Goal: Task Accomplishment & Management: Manage account settings

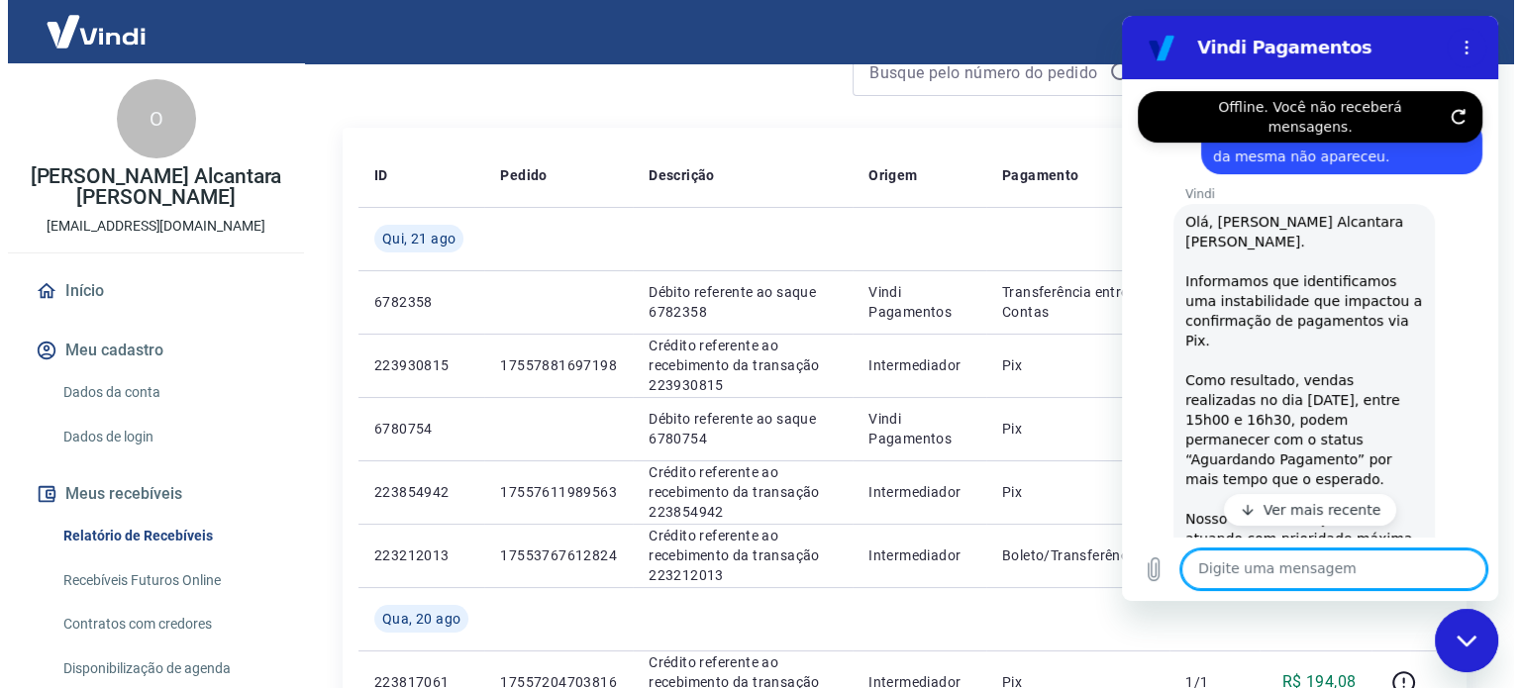
scroll to position [2485, 0]
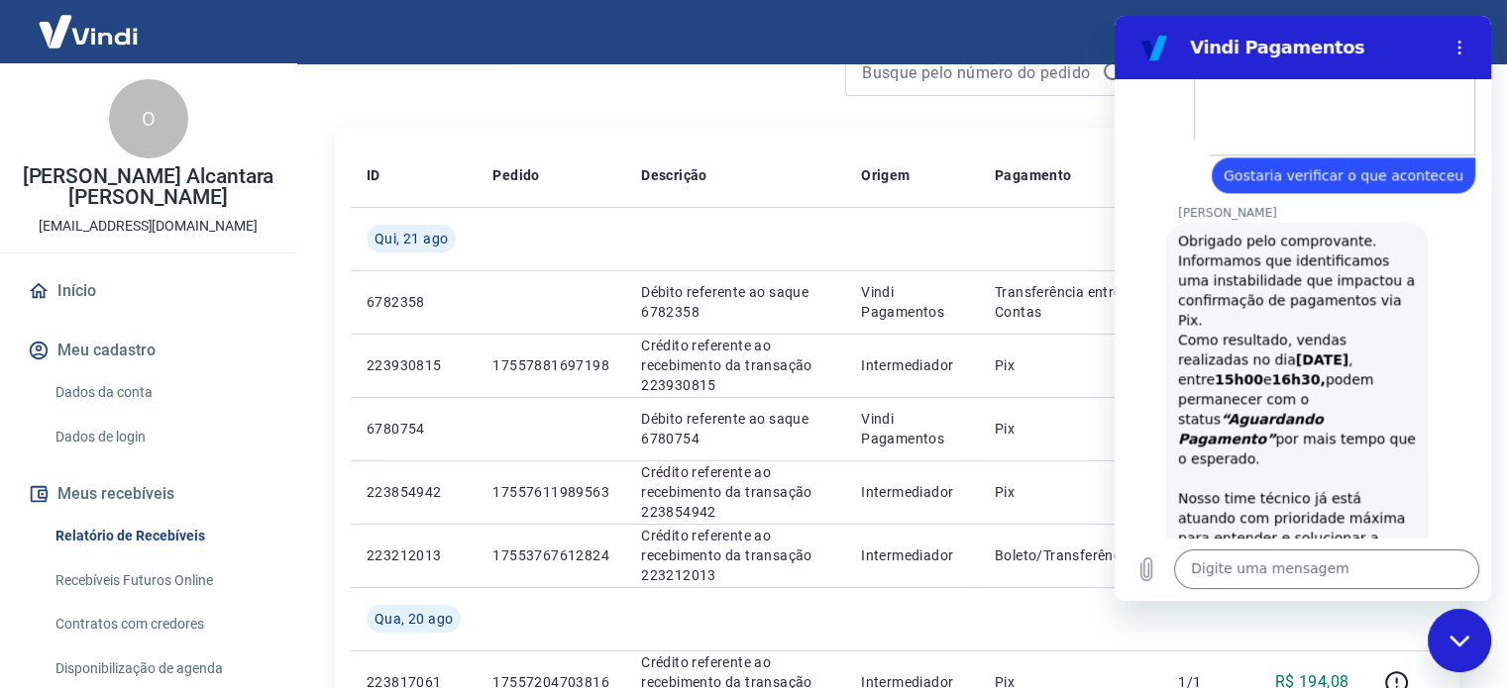
click at [411, 39] on div "Sair" at bounding box center [753, 31] width 1507 height 63
click at [109, 292] on link "Início" at bounding box center [148, 291] width 249 height 44
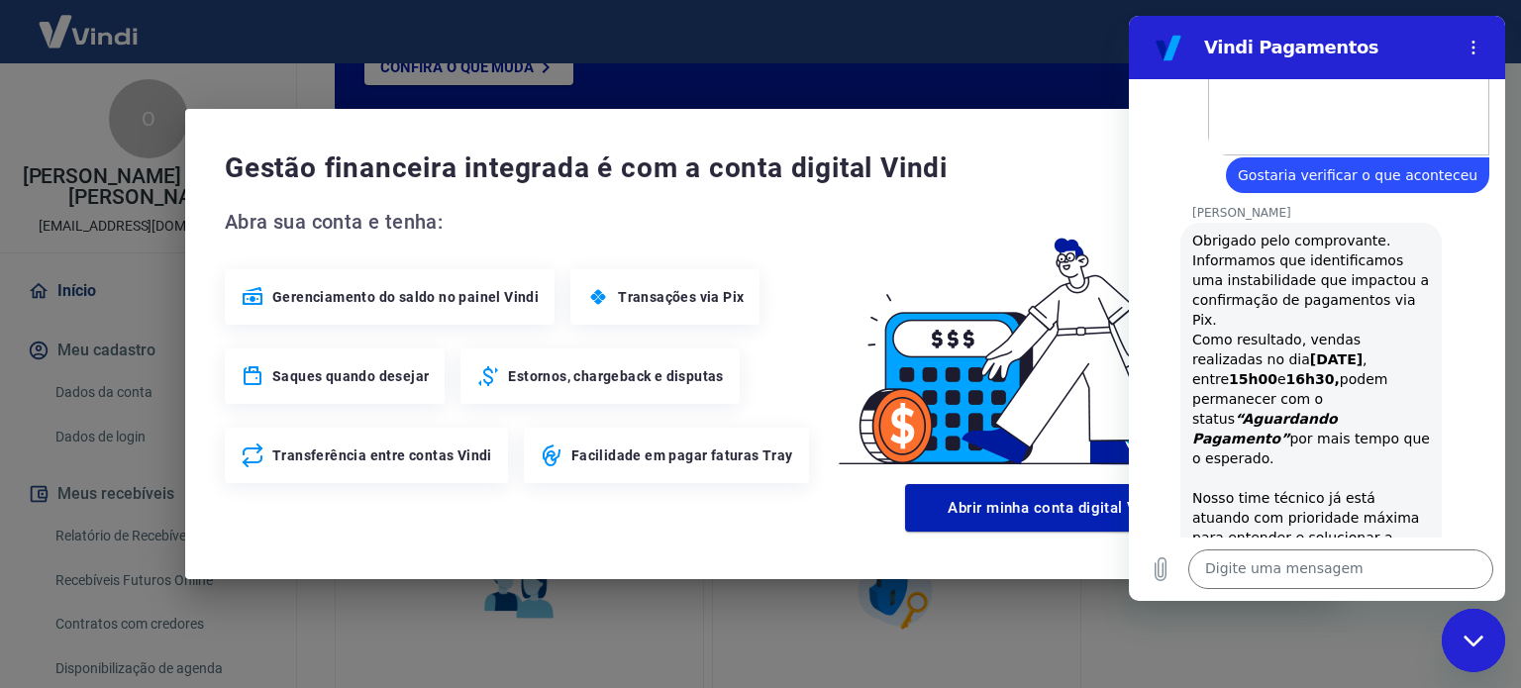
click at [1477, 640] on icon "Fechar janela de mensagens" at bounding box center [1473, 640] width 20 height 11
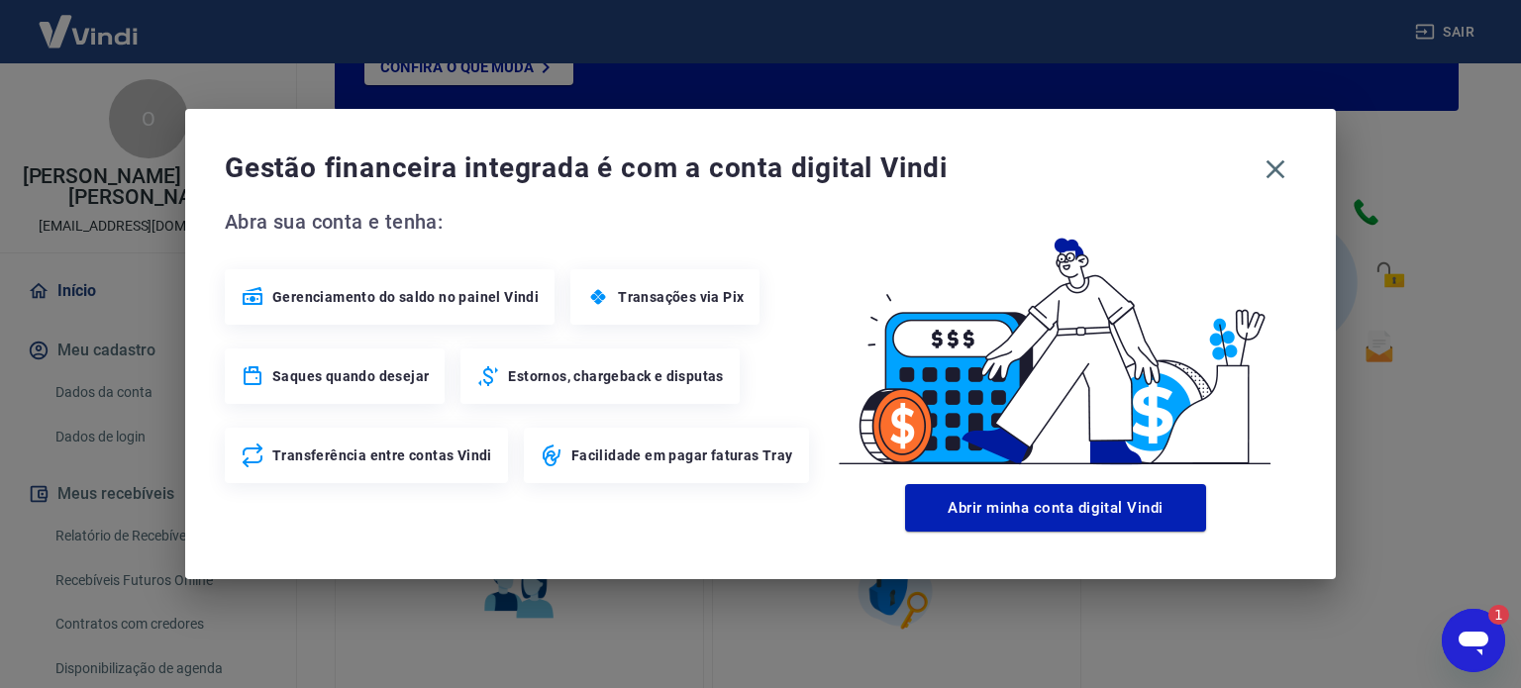
click at [1262, 152] on div "Gestão financeira integrada é com a conta digital Vindi" at bounding box center [761, 170] width 1072 height 42
click at [1263, 167] on icon "button" at bounding box center [1276, 170] width 32 height 32
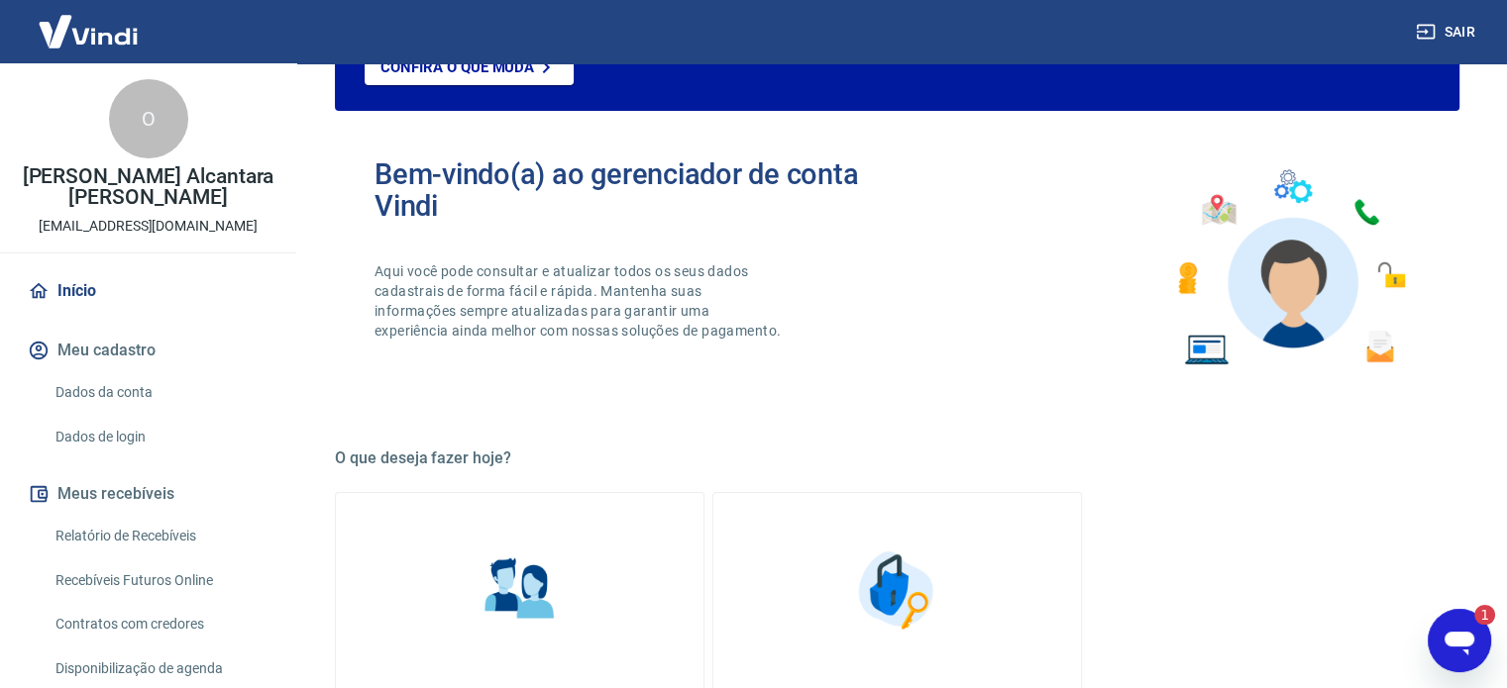
click at [125, 396] on link "Dados da conta" at bounding box center [160, 392] width 225 height 41
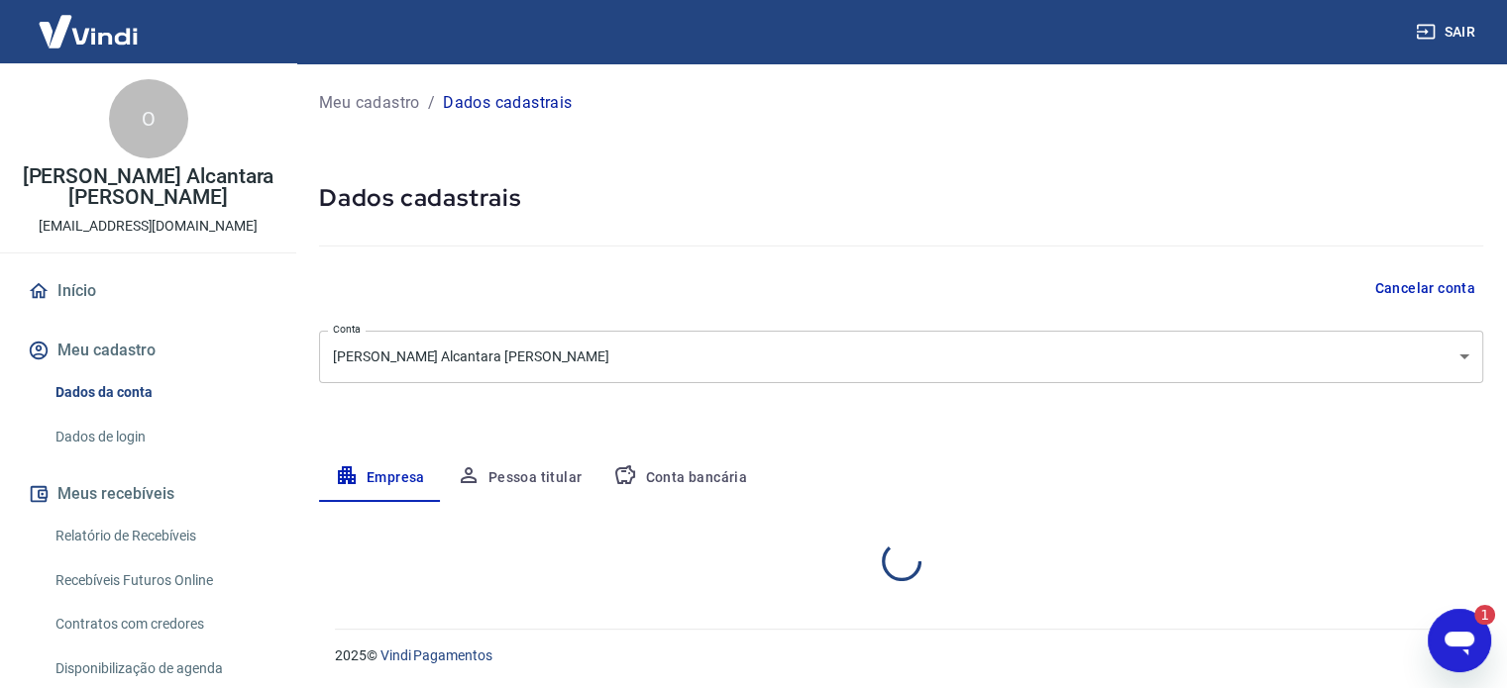
select select "RS"
select select "business"
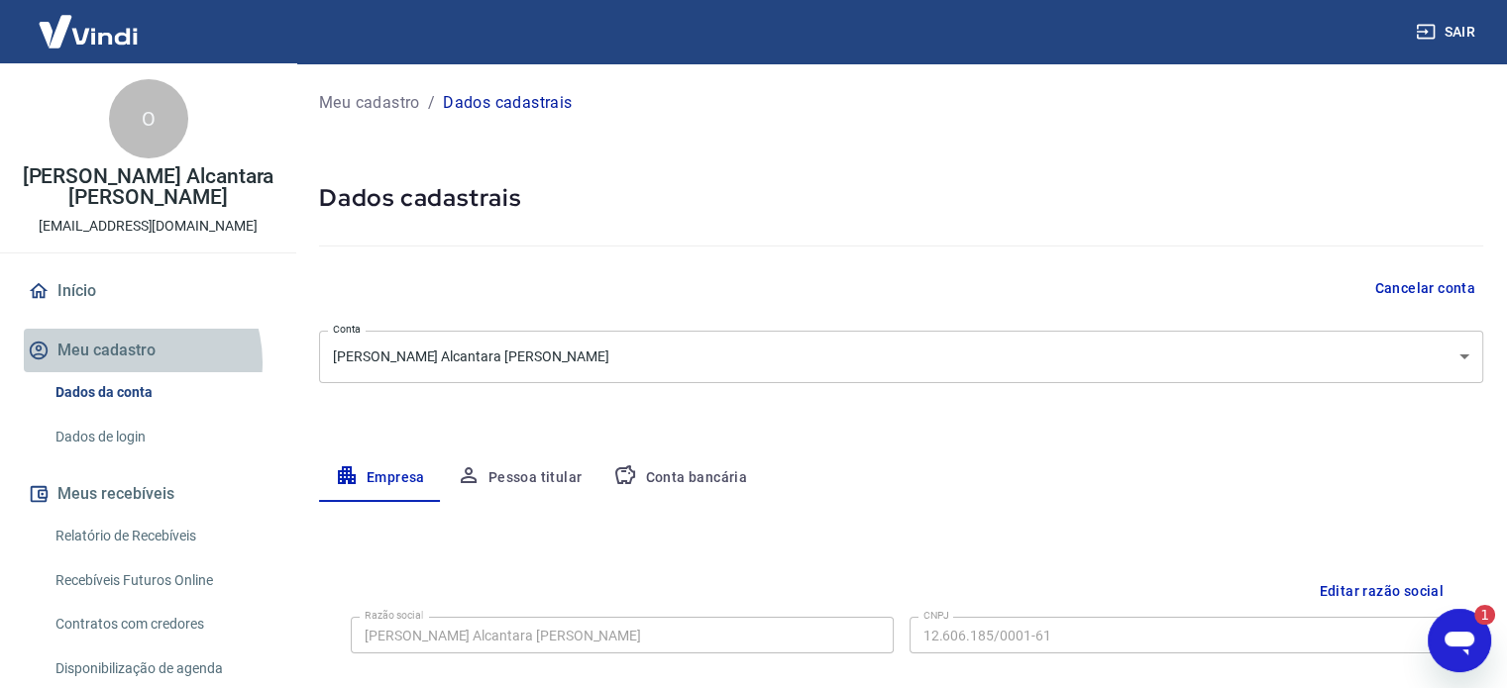
click at [125, 362] on button "Meu cadastro" at bounding box center [148, 351] width 249 height 44
click at [99, 294] on link "Início" at bounding box center [148, 291] width 249 height 44
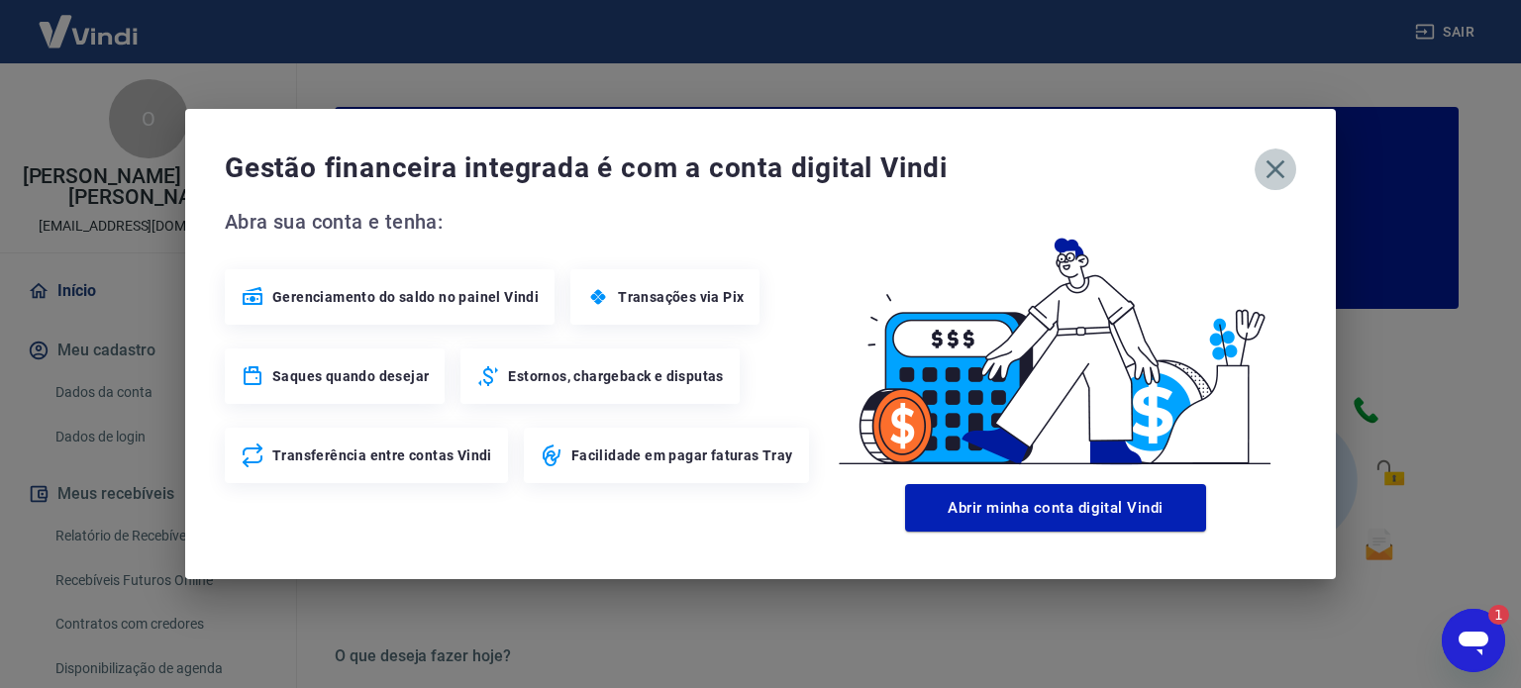
click at [1290, 165] on icon "button" at bounding box center [1276, 170] width 32 height 32
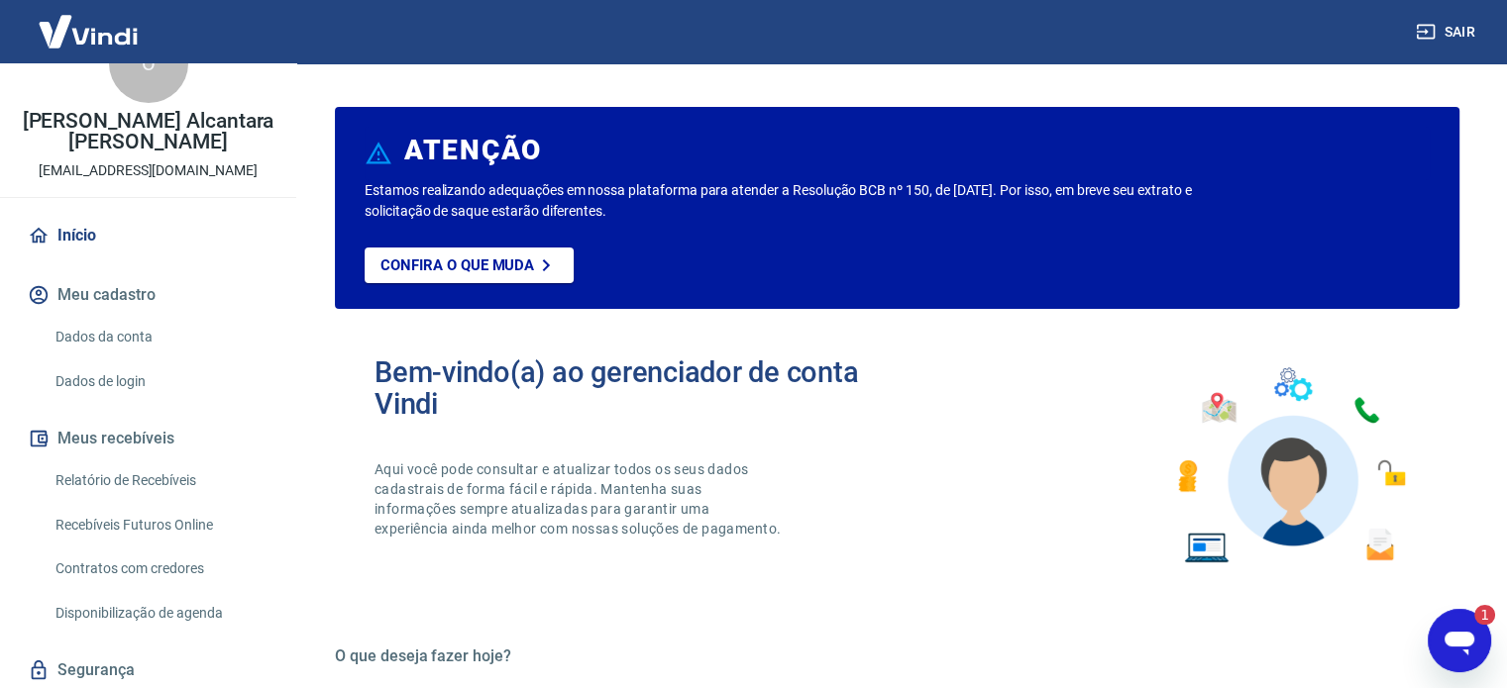
scroll to position [99, 0]
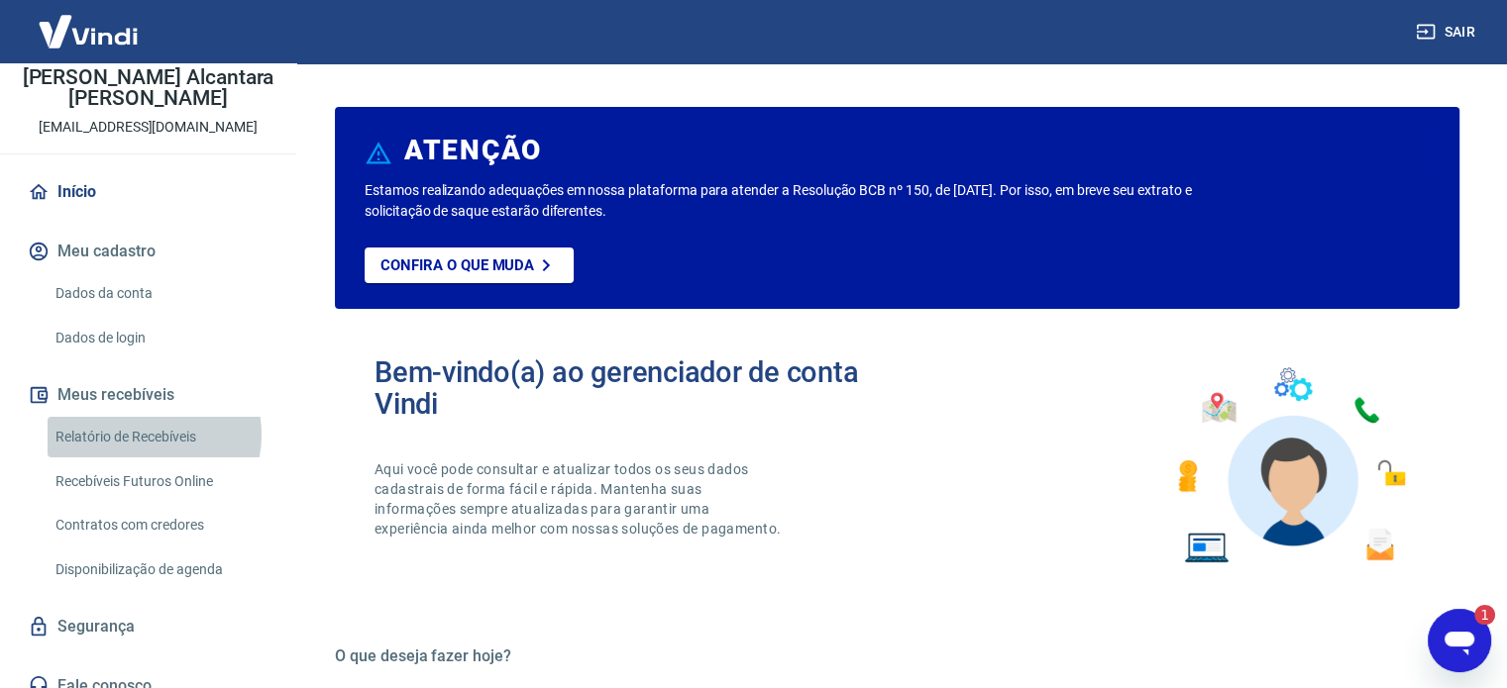
click at [150, 435] on link "Relatório de Recebíveis" at bounding box center [160, 437] width 225 height 41
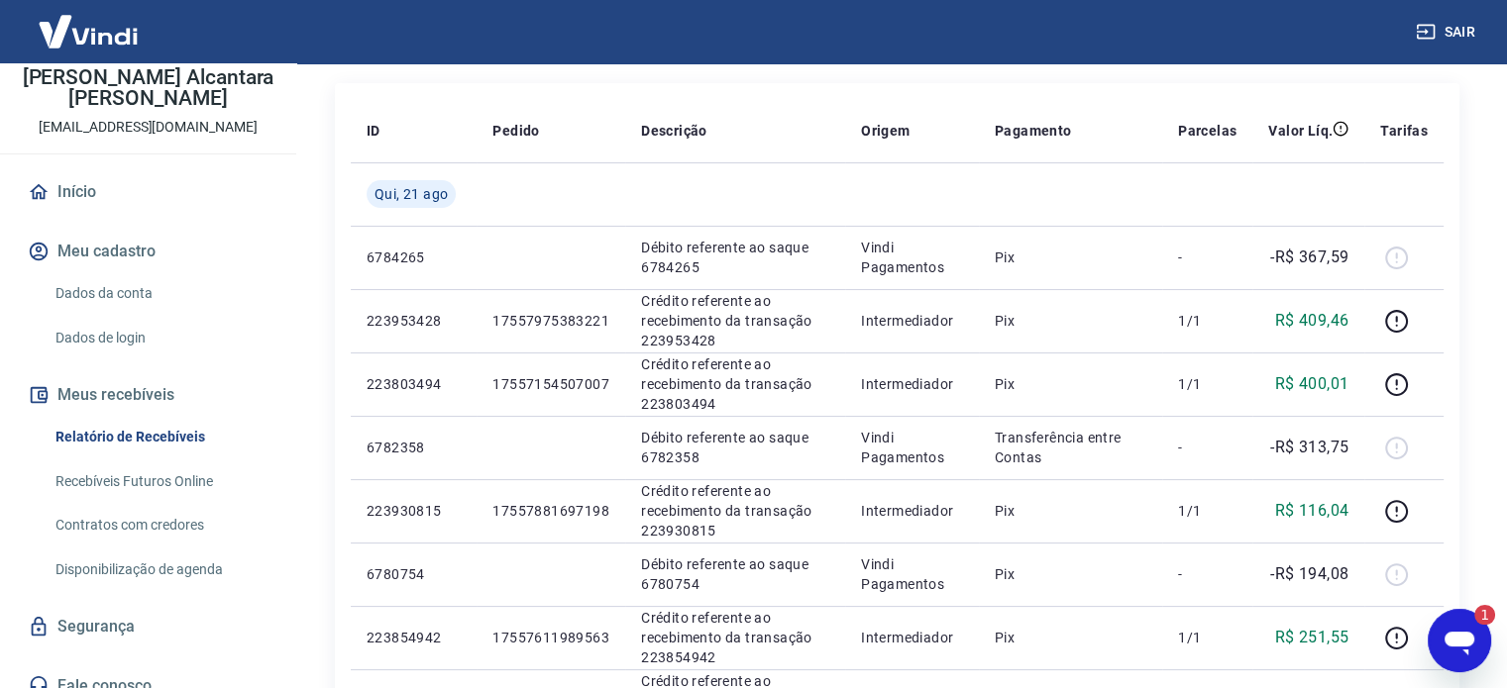
scroll to position [198, 0]
